Goal: Task Accomplishment & Management: Manage account settings

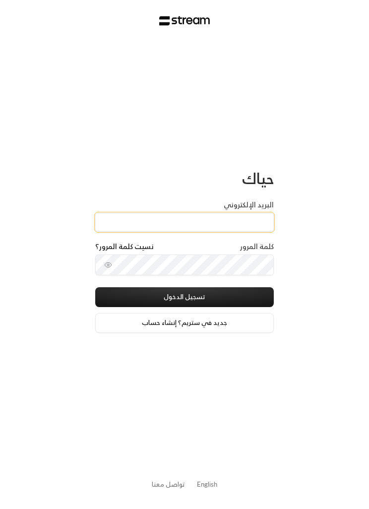
click at [246, 223] on input "البريد الإلكتروني" at bounding box center [184, 222] width 179 height 19
paste input "[EMAIL_ADDRESS][DOMAIN_NAME]"
type input "[EMAIL_ADDRESS][DOMAIN_NAME]"
click at [243, 296] on button "تسجيل الدخول" at bounding box center [184, 297] width 179 height 20
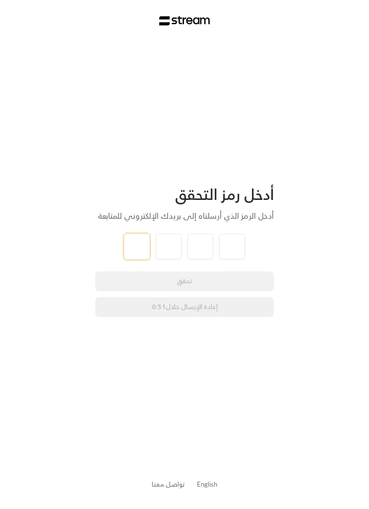
click at [137, 245] on input "tel" at bounding box center [137, 247] width 26 height 26
type input "3"
type input "2"
type input "3"
type input "1"
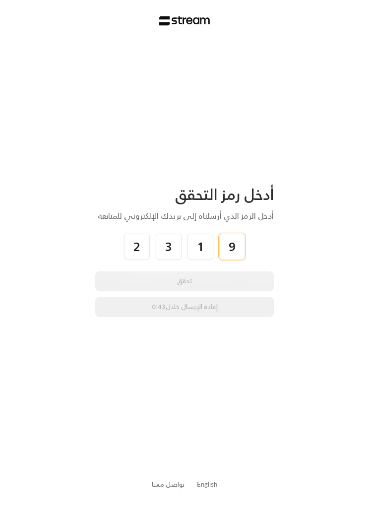
type input "9"
click at [309, 266] on div "أدخل رمز التحقق أدخل الرمز الذي أرسلناه إلى بريدك الإلكتروني للمتابعة 2 3 1 9 ت…" at bounding box center [184, 254] width 369 height 509
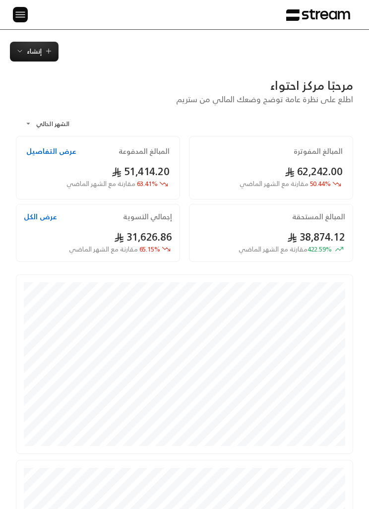
click at [17, 10] on img at bounding box center [20, 14] width 12 height 12
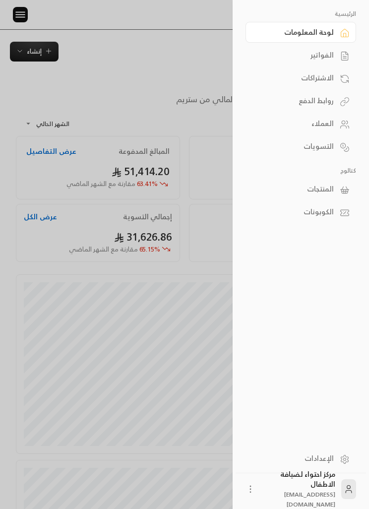
click at [345, 57] on icon at bounding box center [344, 57] width 3 height 0
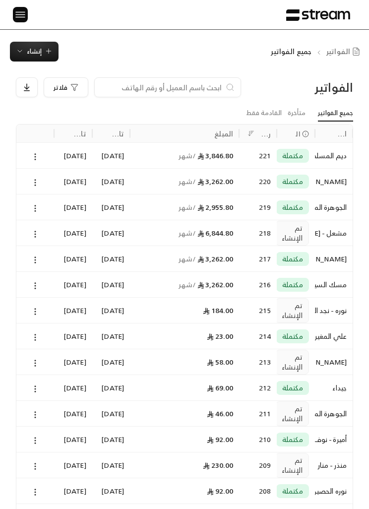
click at [27, 224] on div at bounding box center [35, 232] width 26 height 25
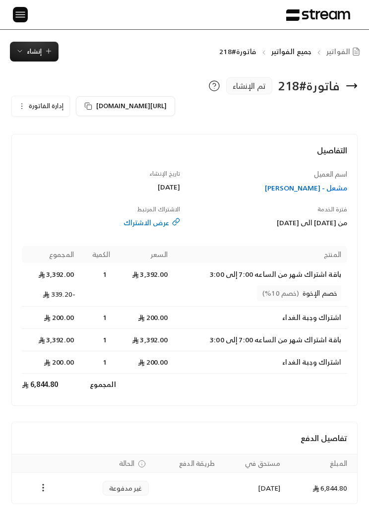
click at [16, 107] on button "إدارة الفاتورة" at bounding box center [41, 106] width 58 height 20
click at [69, 153] on span "إلغاء" at bounding box center [69, 151] width 11 height 7
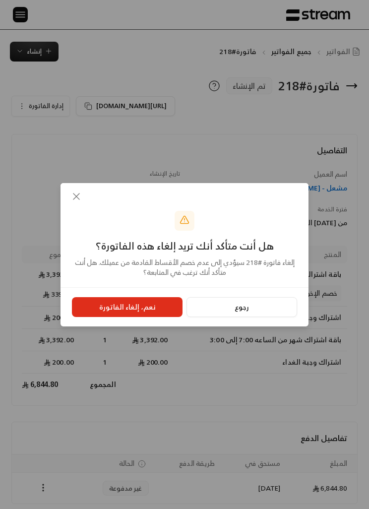
click at [147, 311] on button "نعم، إلغاء الفاتورة" at bounding box center [127, 307] width 111 height 20
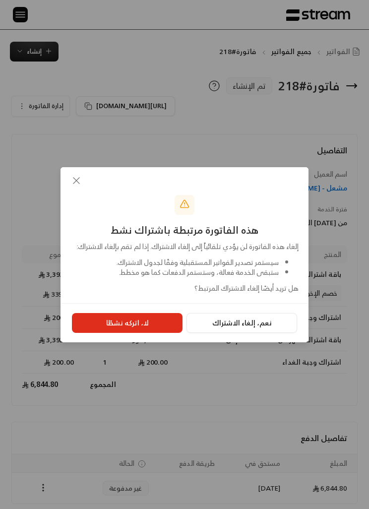
click at [257, 332] on button "نعم، إلغاء الاشتراك" at bounding box center [241, 323] width 111 height 20
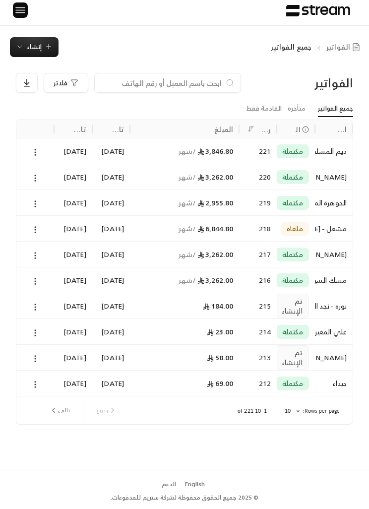
scroll to position [2, 0]
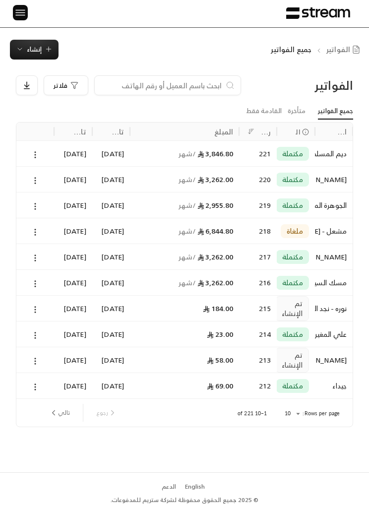
click at [65, 415] on button "تالي" at bounding box center [59, 412] width 29 height 17
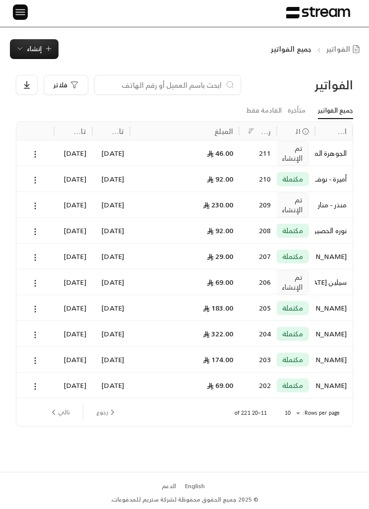
scroll to position [34, 0]
